Goal: Task Accomplishment & Management: Use online tool/utility

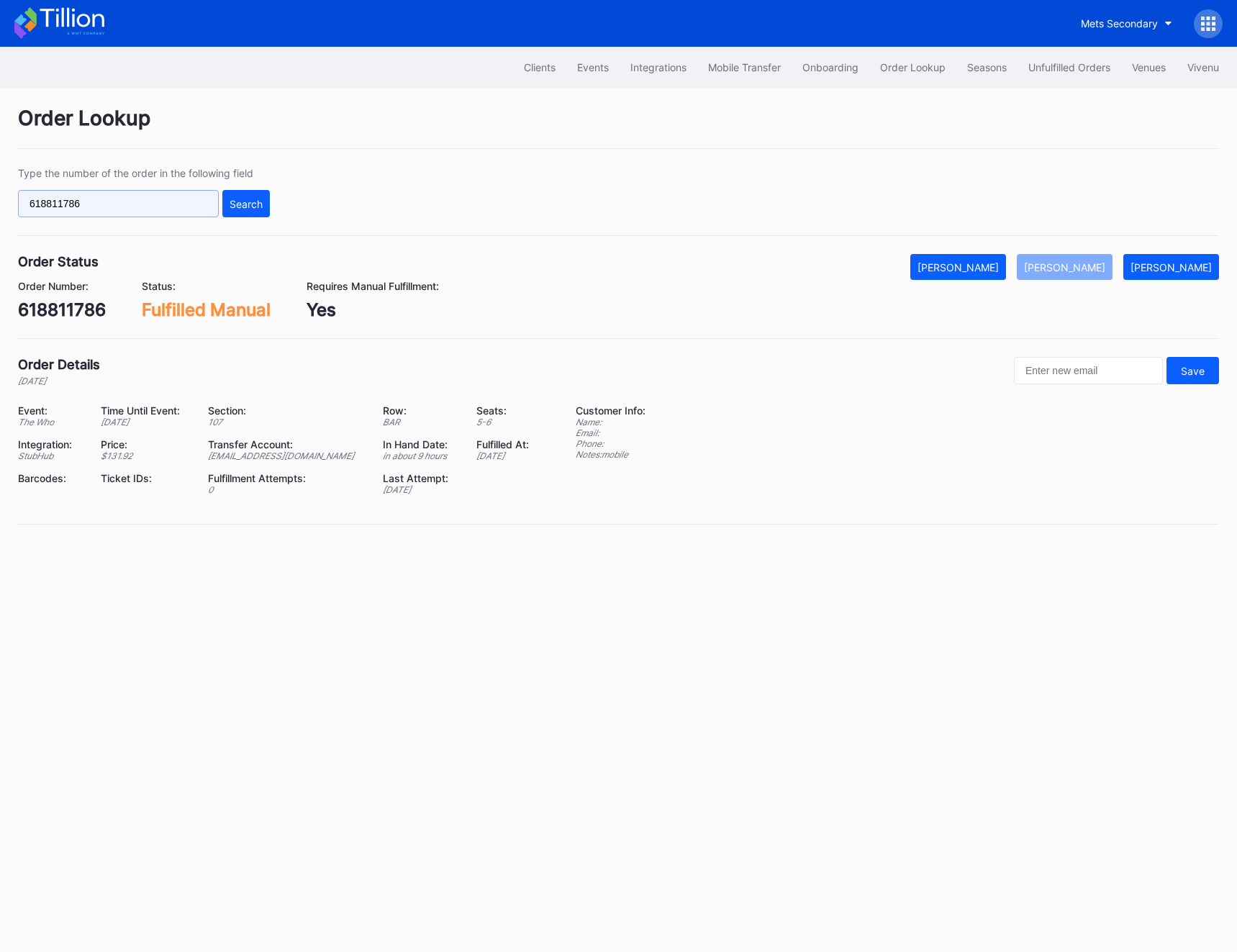
click at [143, 210] on input "618811786" at bounding box center [118, 203] width 201 height 27
paste input "707595519"
click at [247, 191] on button "Search" at bounding box center [246, 203] width 47 height 27
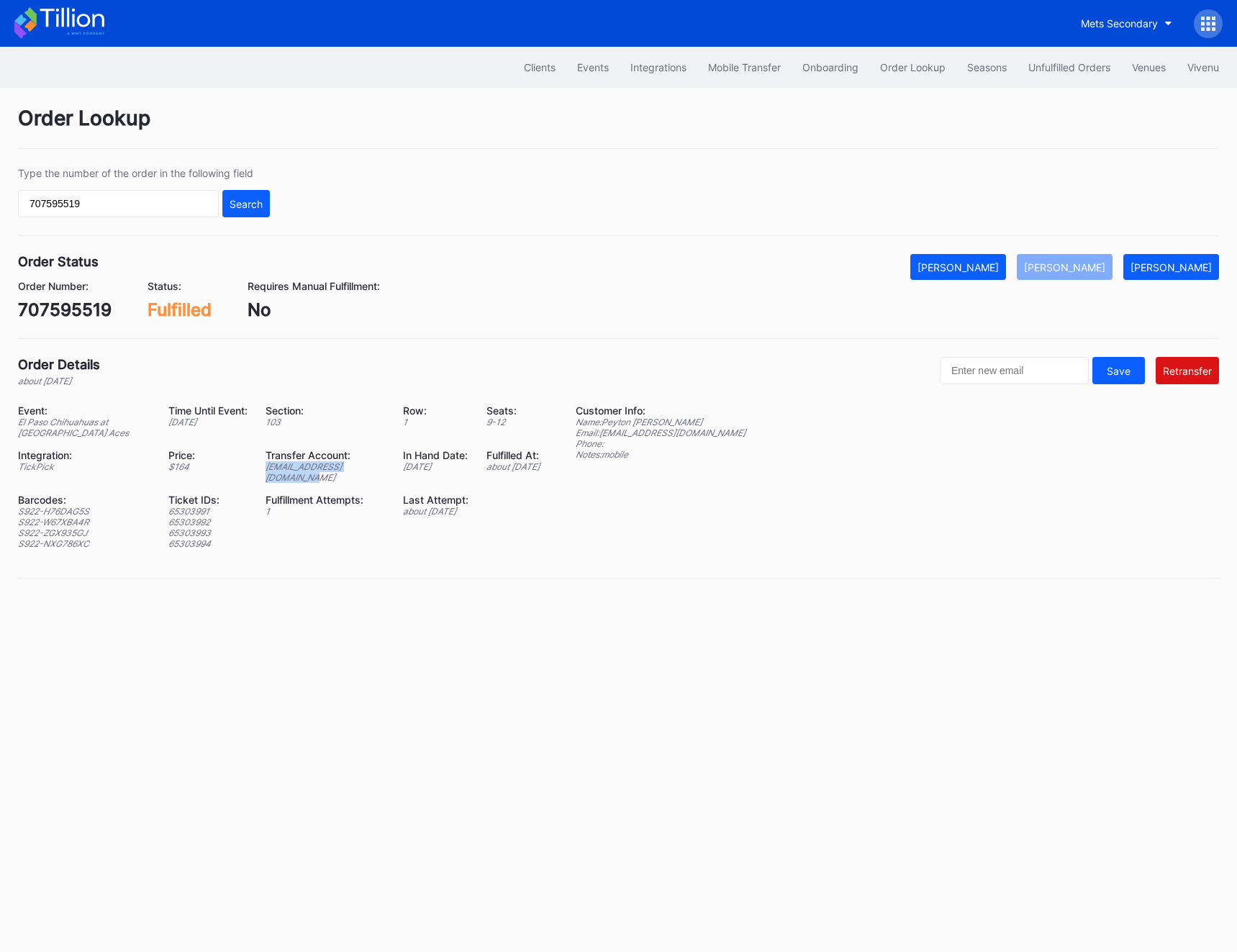
drag, startPoint x: 231, startPoint y: 469, endPoint x: 362, endPoint y: 467, distance: 131.0
click at [362, 467] on div "Transfer Account: [EMAIL_ADDRESS][DOMAIN_NAME]" at bounding box center [334, 466] width 138 height 34
copy div "[EMAIL_ADDRESS][DOMAIN_NAME]"
click at [159, 210] on input "707595519" at bounding box center [118, 203] width 201 height 27
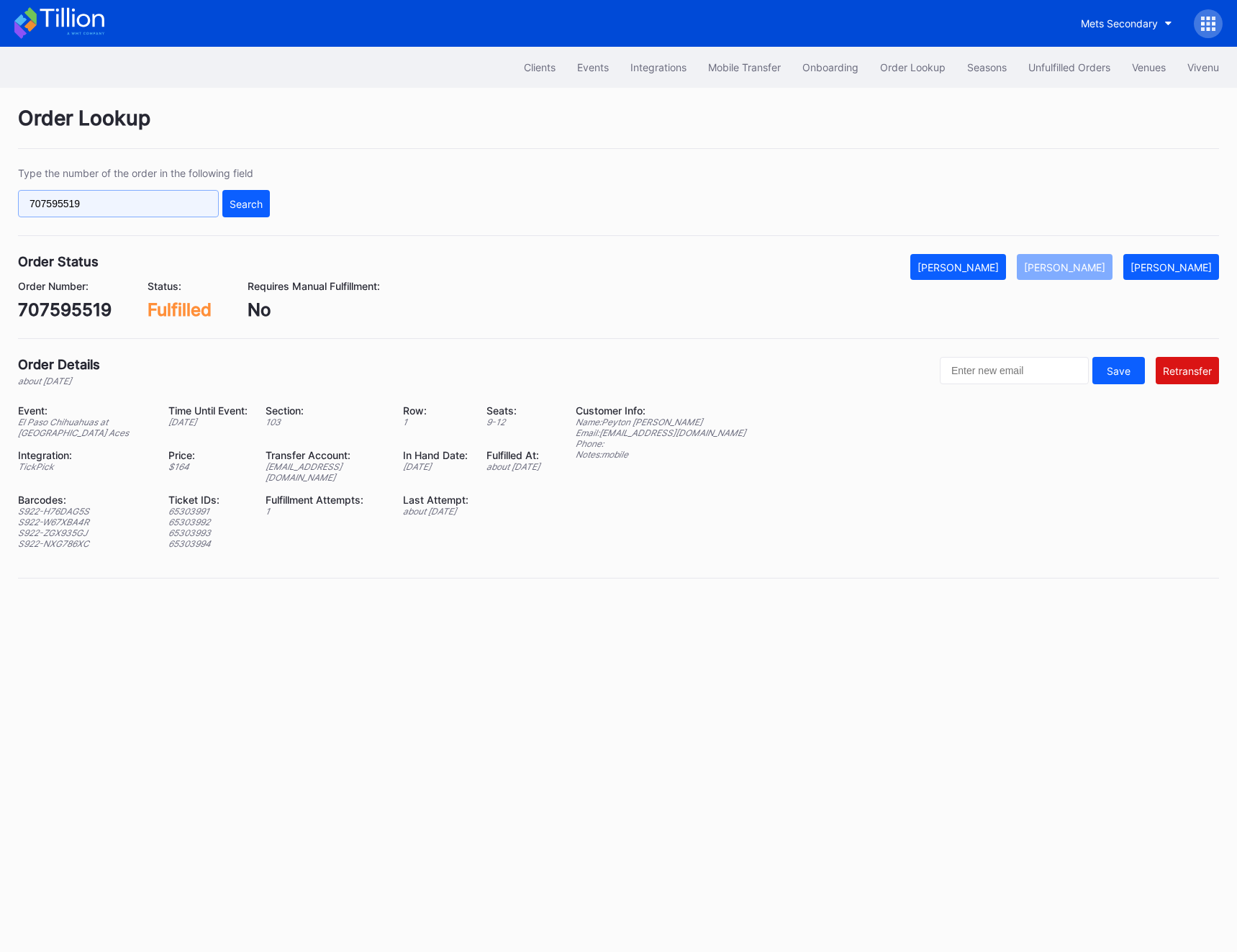
click at [159, 210] on input "707595519" at bounding box center [118, 203] width 201 height 27
paste input "620518774"
click at [257, 210] on button "Search" at bounding box center [246, 203] width 47 height 27
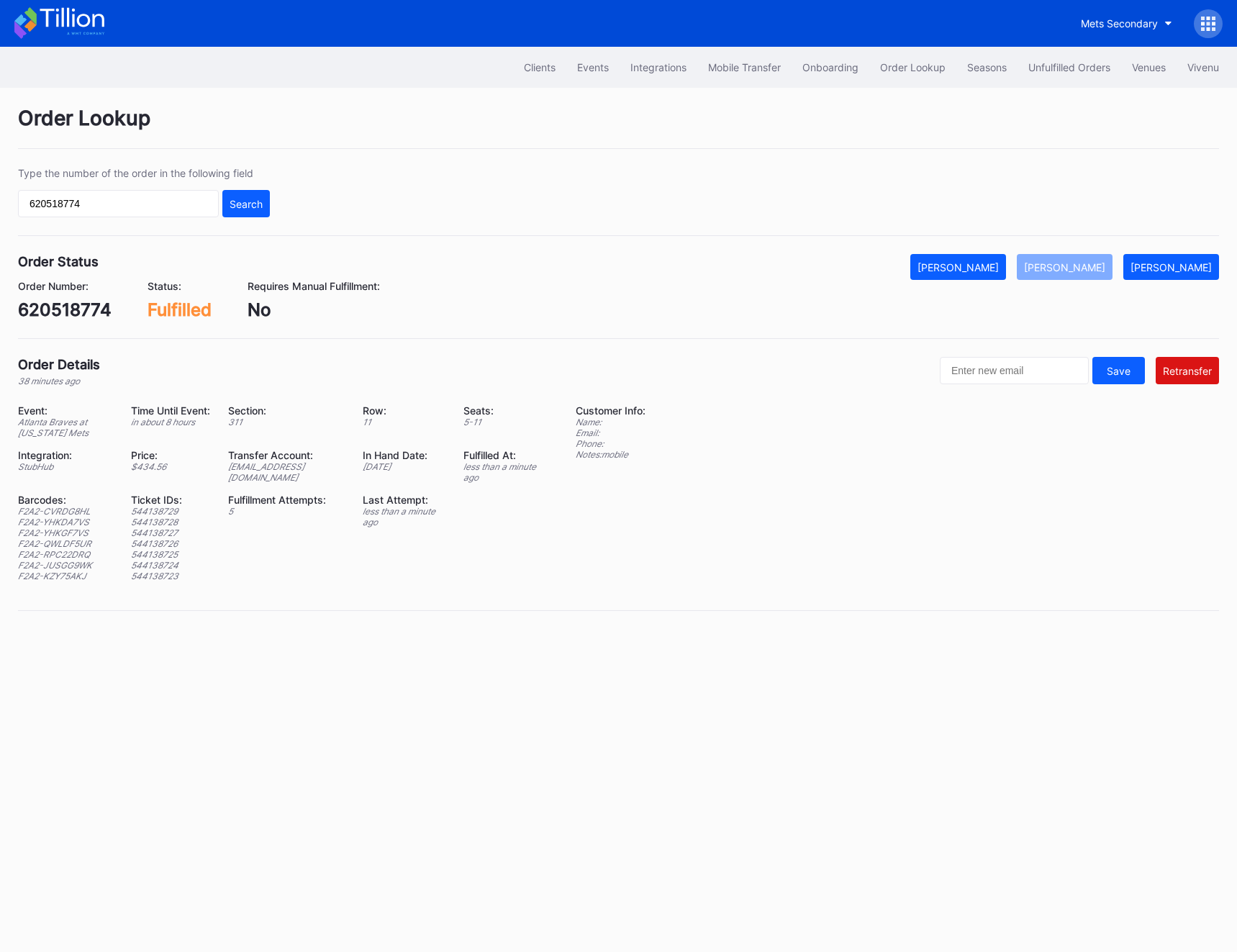
click at [176, 202] on input "620518774" at bounding box center [118, 203] width 201 height 27
paste input "21283"
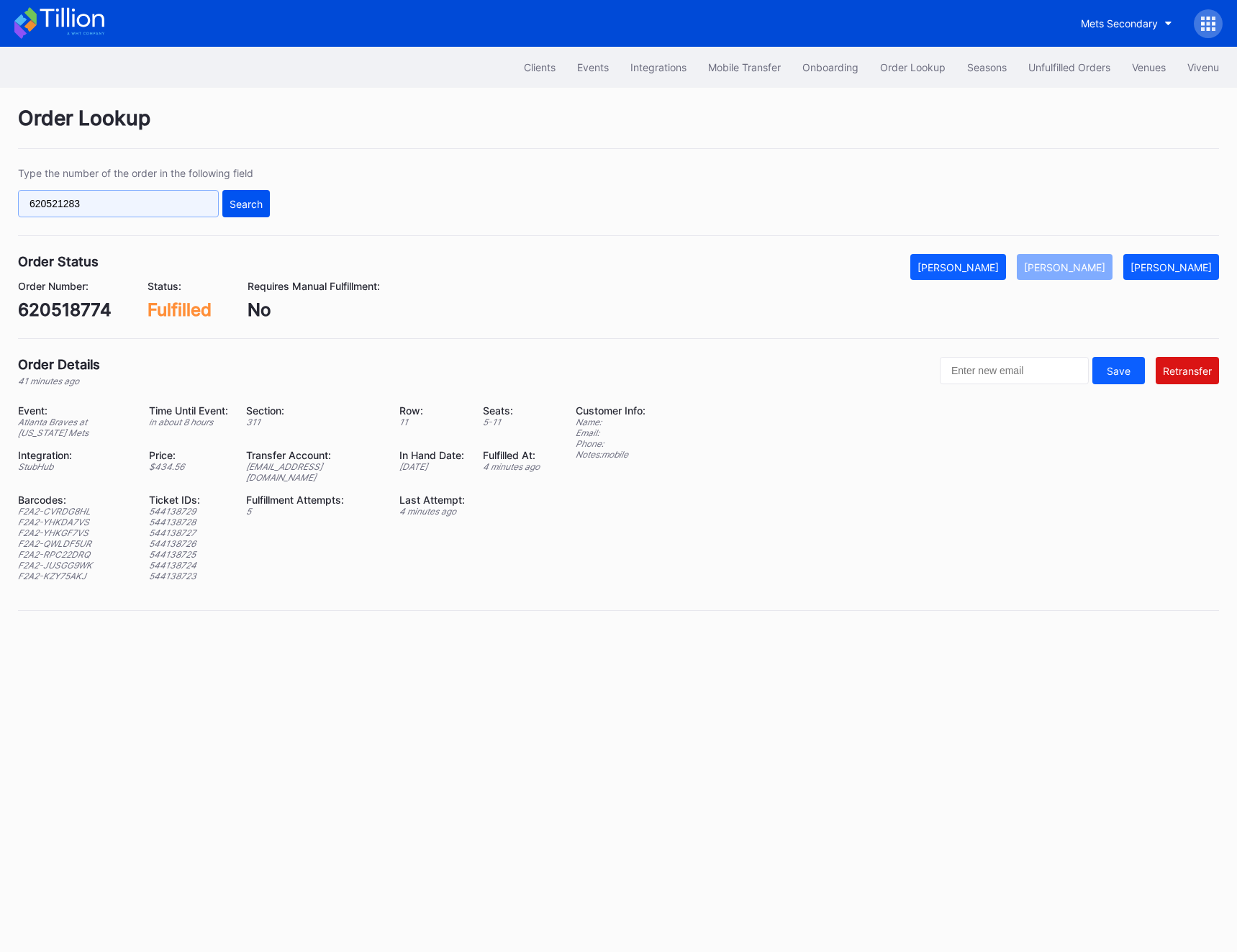
type input "620521283"
click at [253, 202] on div "Search" at bounding box center [246, 204] width 33 height 13
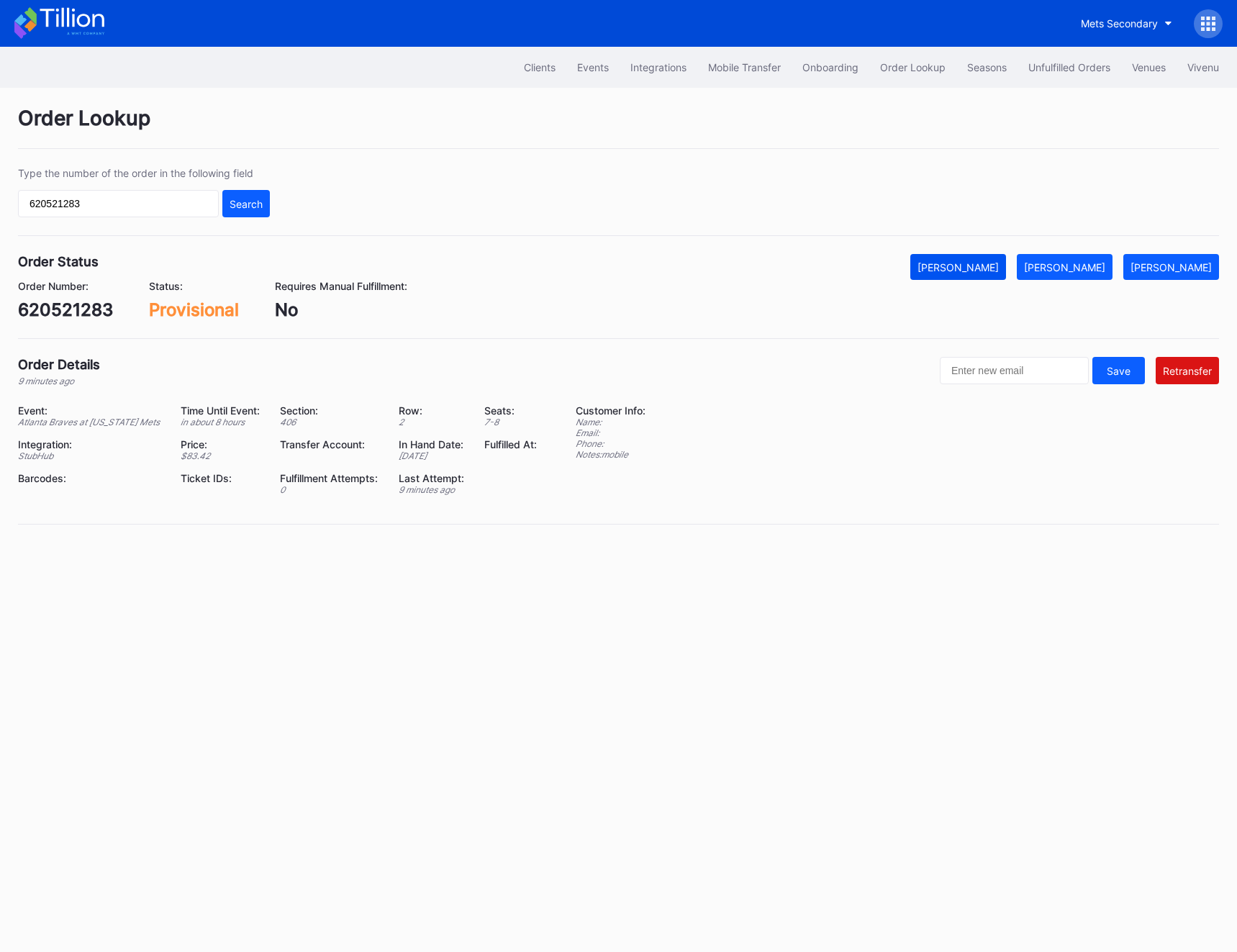
click at [999, 264] on div "[PERSON_NAME]" at bounding box center [958, 267] width 82 height 13
